Goal: Transaction & Acquisition: Subscribe to service/newsletter

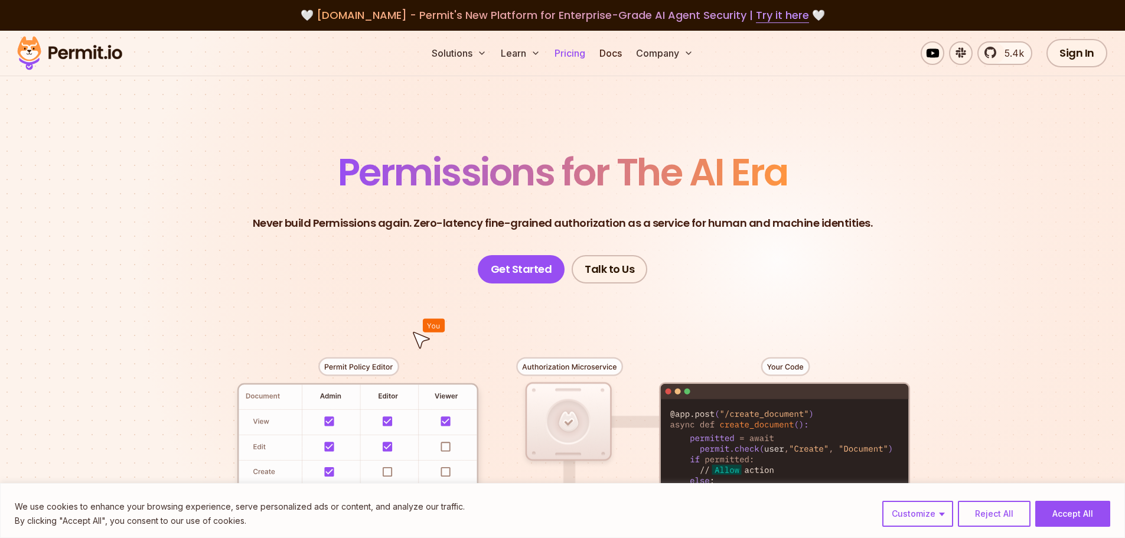
click at [572, 53] on link "Pricing" at bounding box center [570, 53] width 40 height 24
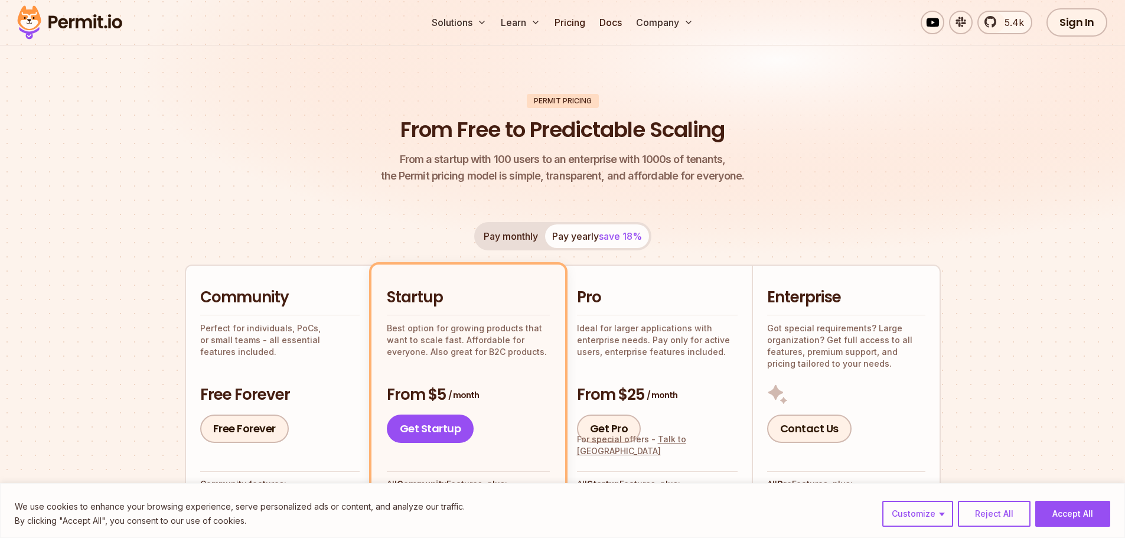
scroll to position [118, 0]
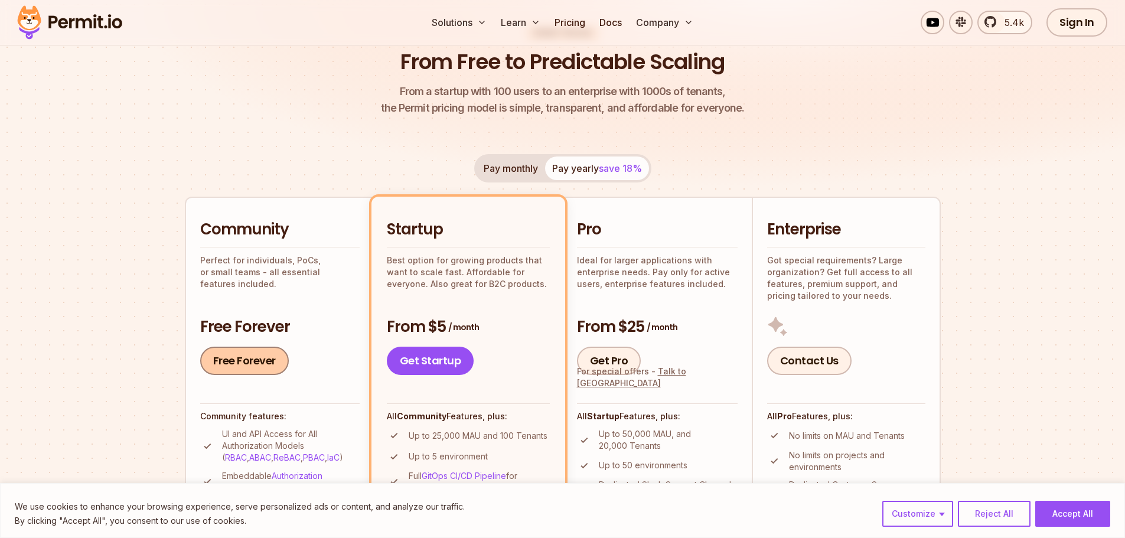
click at [252, 358] on link "Free Forever" at bounding box center [244, 361] width 89 height 28
